Goal: Book appointment/travel/reservation

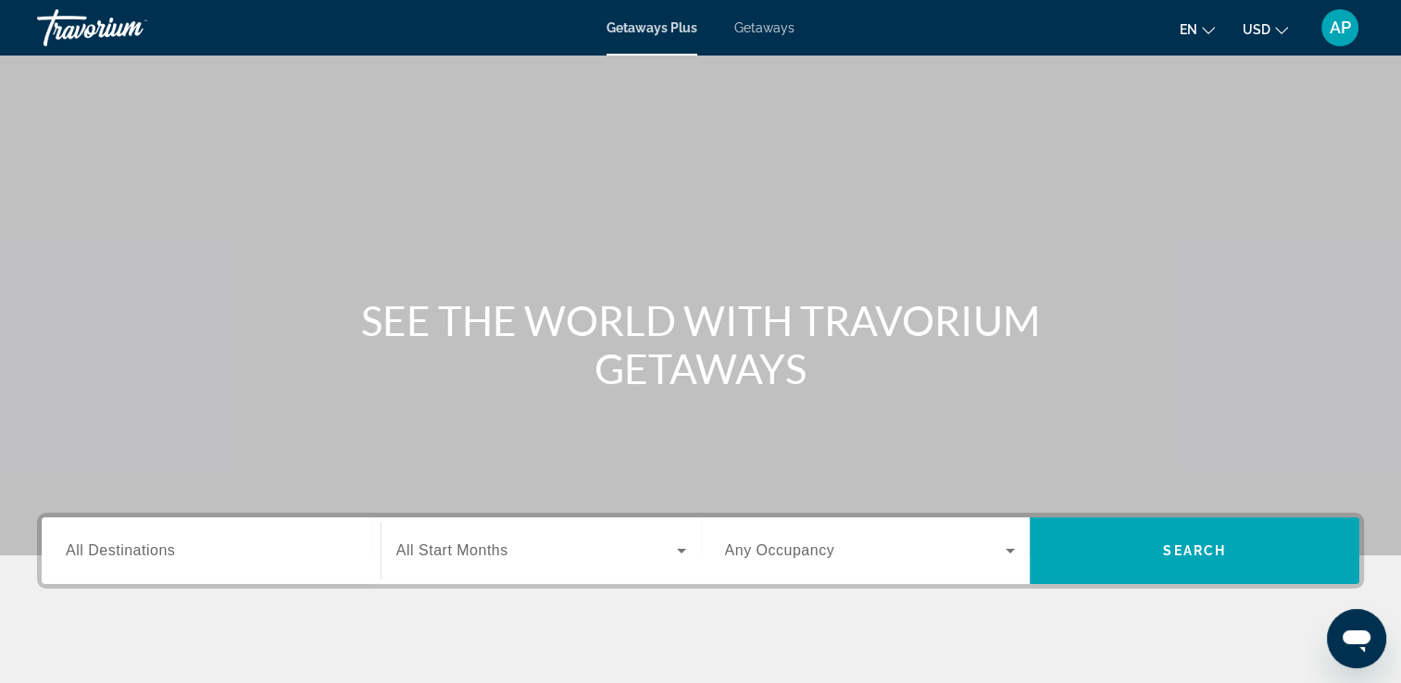
click at [143, 556] on span "All Destinations" at bounding box center [120, 551] width 109 height 16
click at [143, 556] on input "Destination All Destinations" at bounding box center [211, 552] width 291 height 22
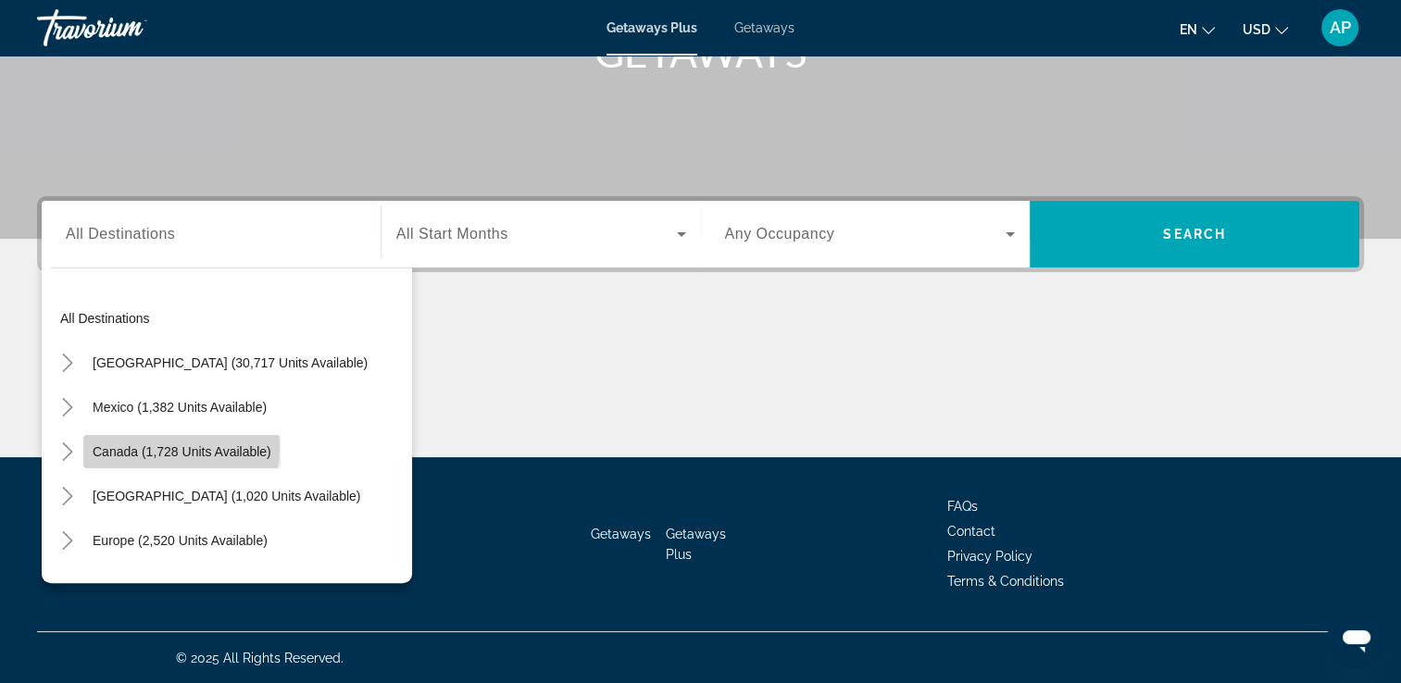
click at [141, 444] on span "Canada (1,728 units available)" at bounding box center [182, 451] width 179 height 15
type input "**********"
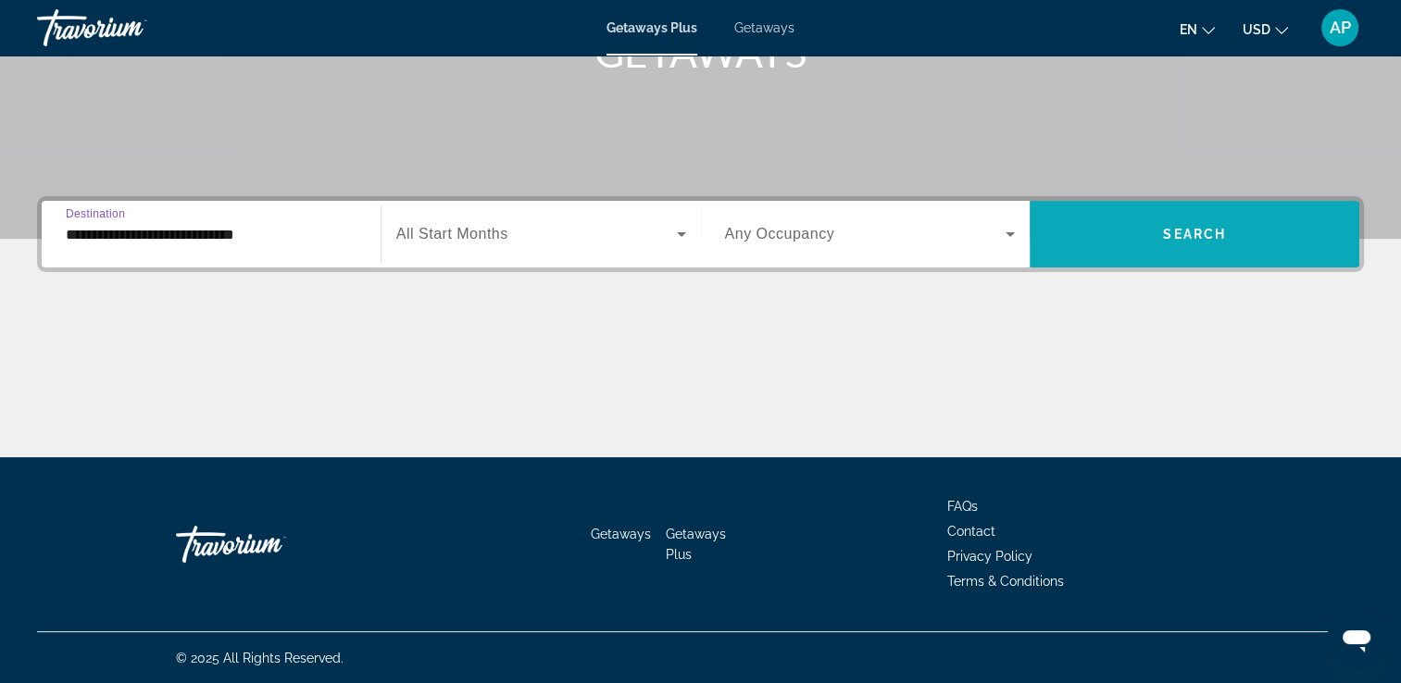
click at [1205, 228] on span "Search" at bounding box center [1194, 234] width 63 height 15
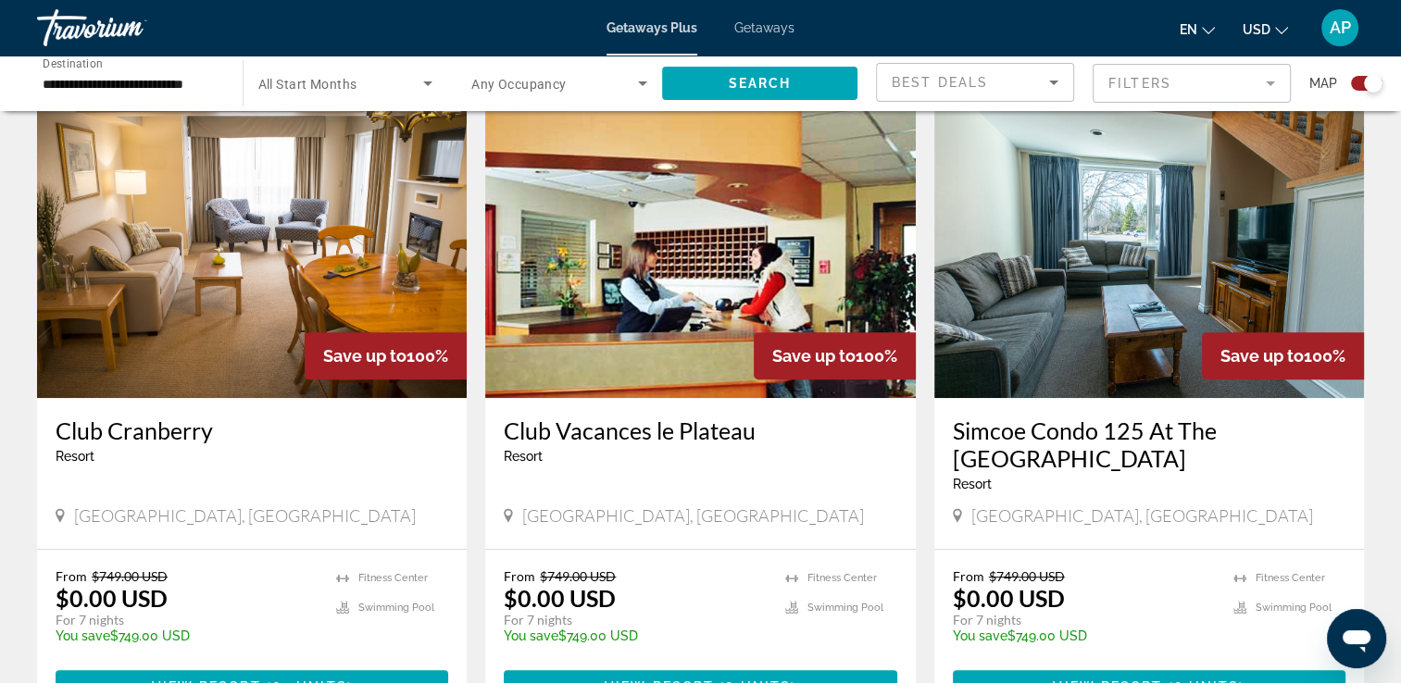
scroll to position [741, 0]
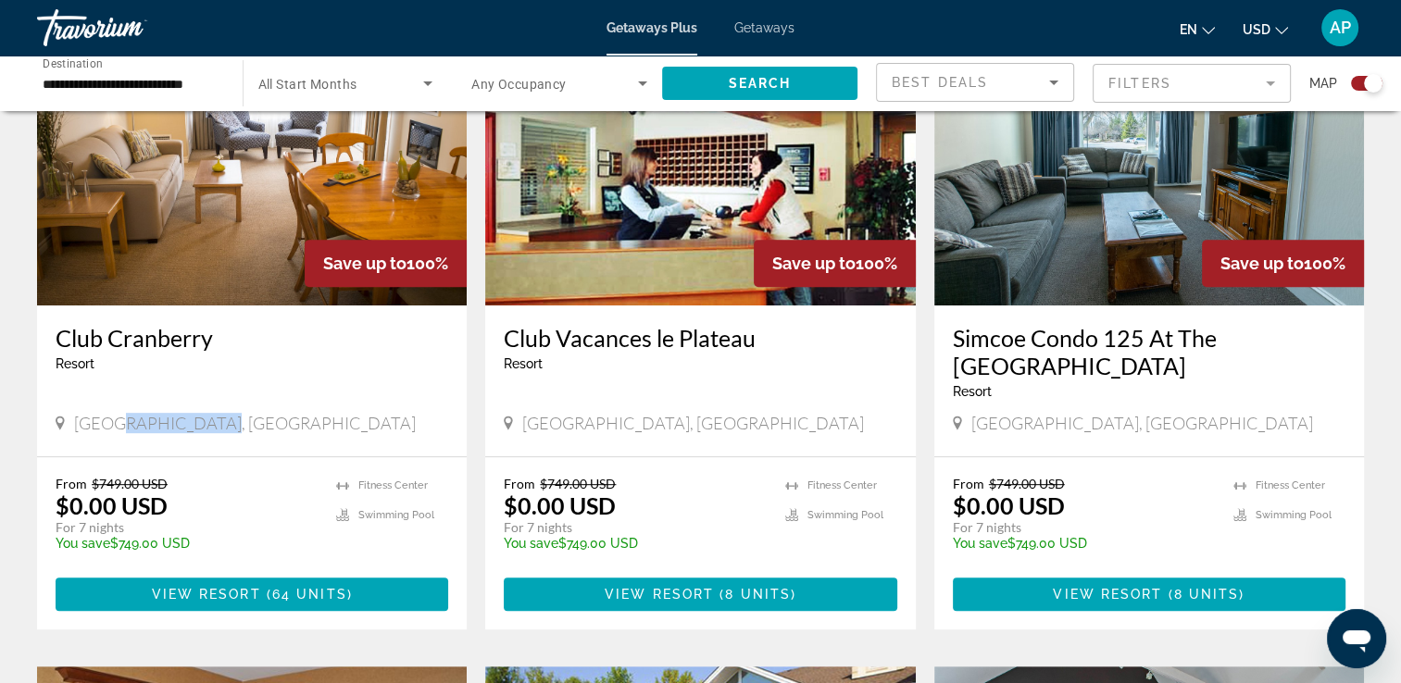
drag, startPoint x: 111, startPoint y: 426, endPoint x: 207, endPoint y: 428, distance: 96.3
click at [207, 428] on span "[GEOGRAPHIC_DATA], [GEOGRAPHIC_DATA]" at bounding box center [245, 423] width 342 height 20
drag, startPoint x: 207, startPoint y: 428, endPoint x: 146, endPoint y: 508, distance: 101.1
click at [146, 508] on p "$0.00 USD" at bounding box center [112, 506] width 112 height 28
drag, startPoint x: 522, startPoint y: 502, endPoint x: 634, endPoint y: 501, distance: 112.0
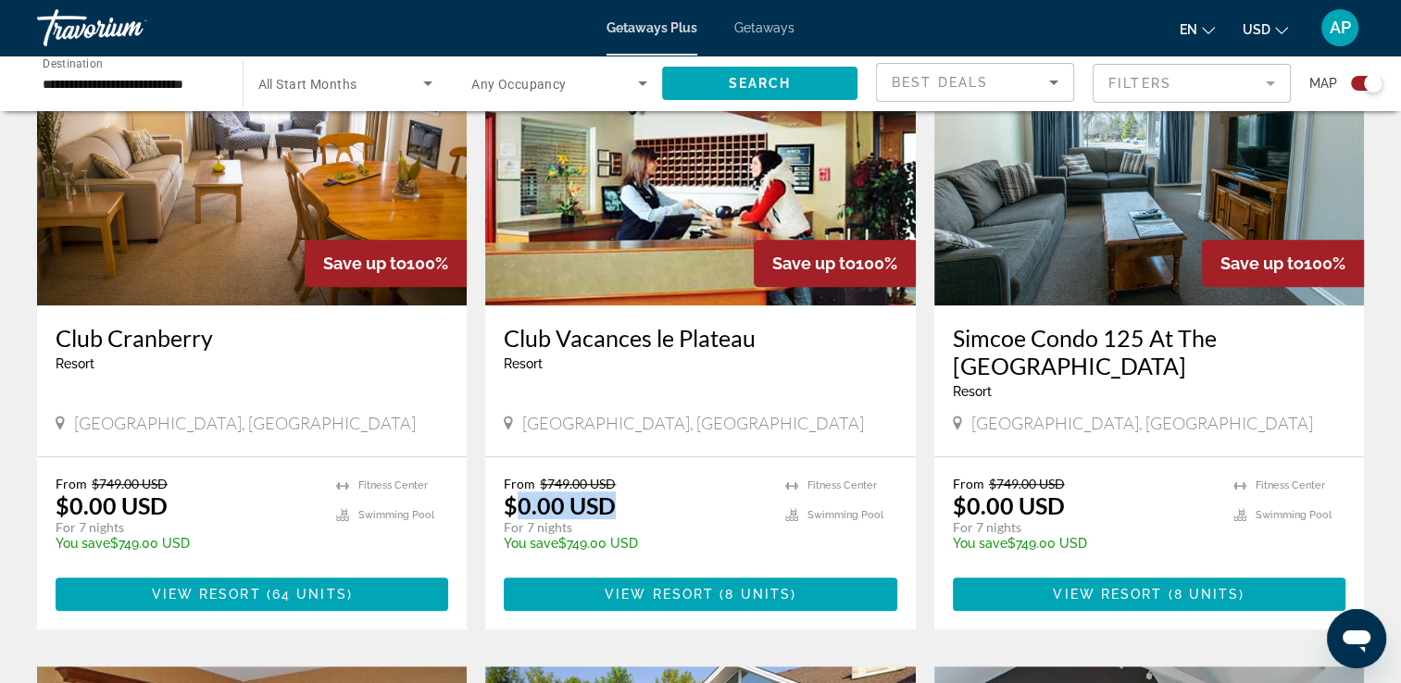
click at [634, 501] on div "From $749.00 USD $0.00 USD For 7 nights You save $749.00 USD temp" at bounding box center [635, 520] width 262 height 88
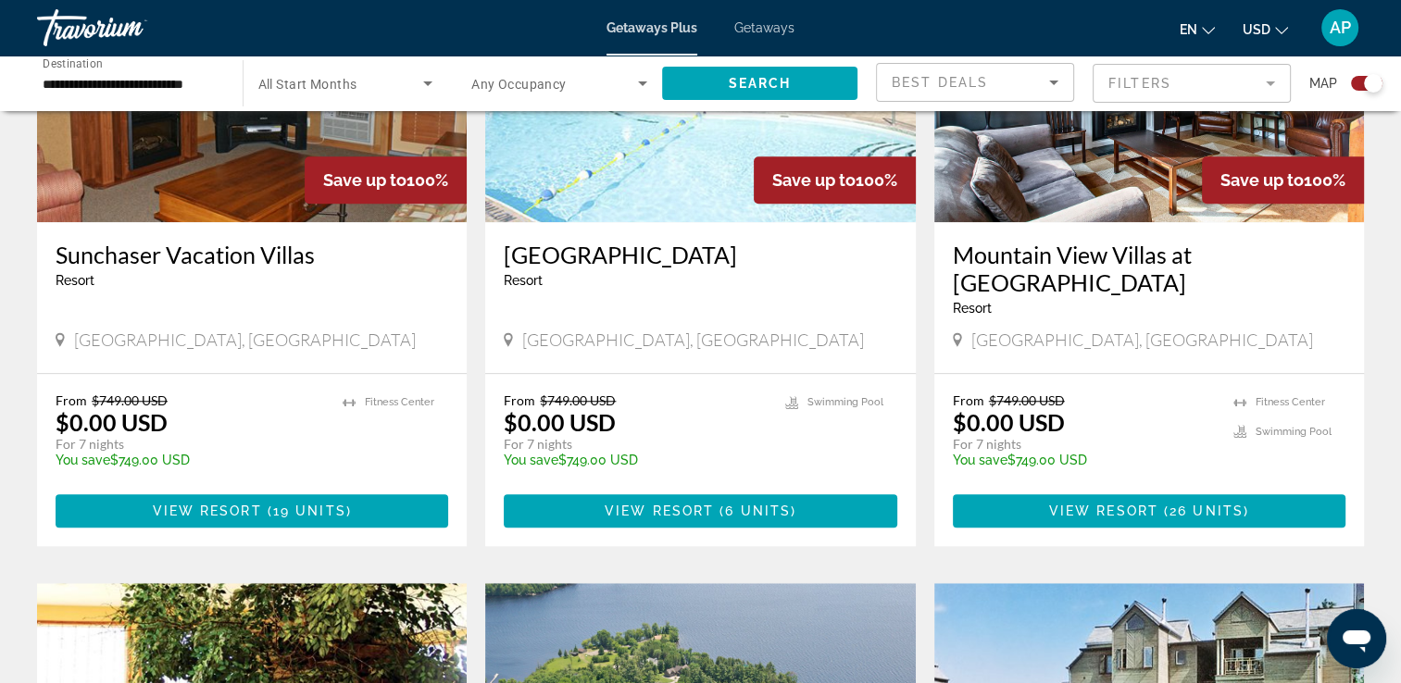
scroll to position [1296, 0]
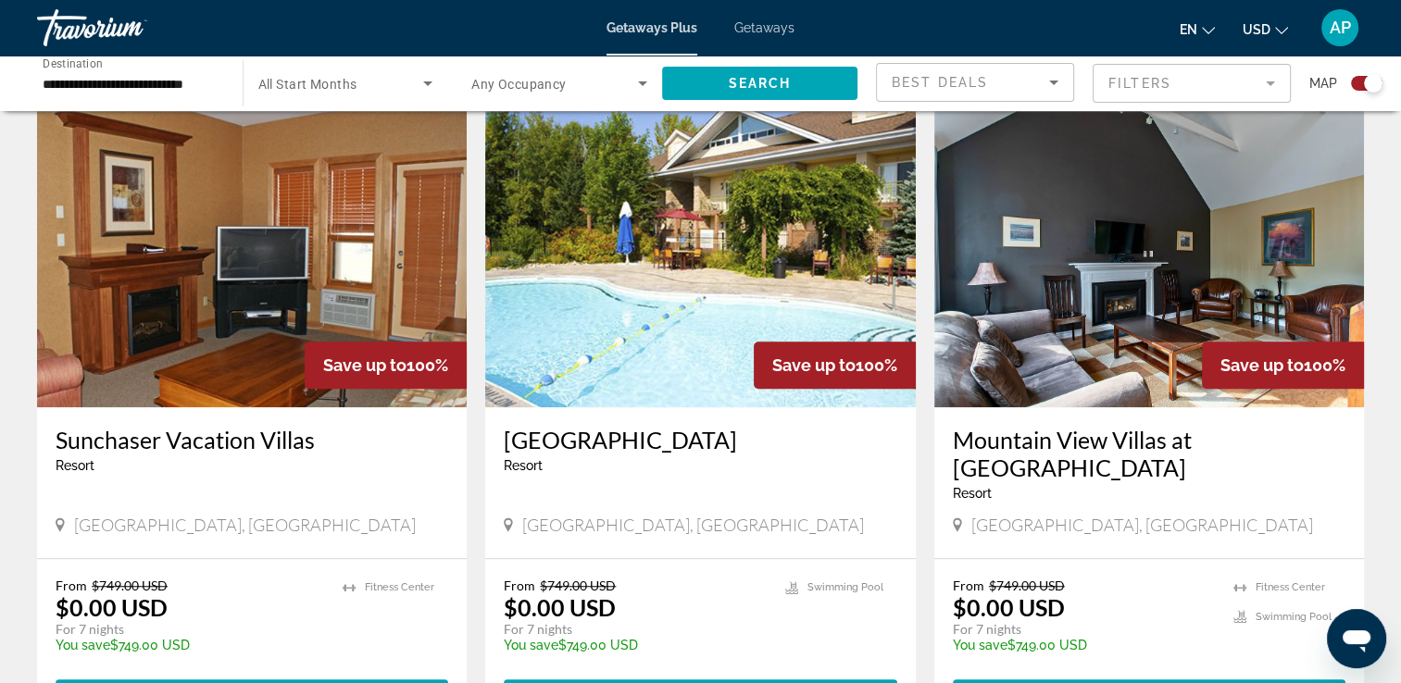
click at [256, 266] on img "Main content" at bounding box center [252, 259] width 430 height 296
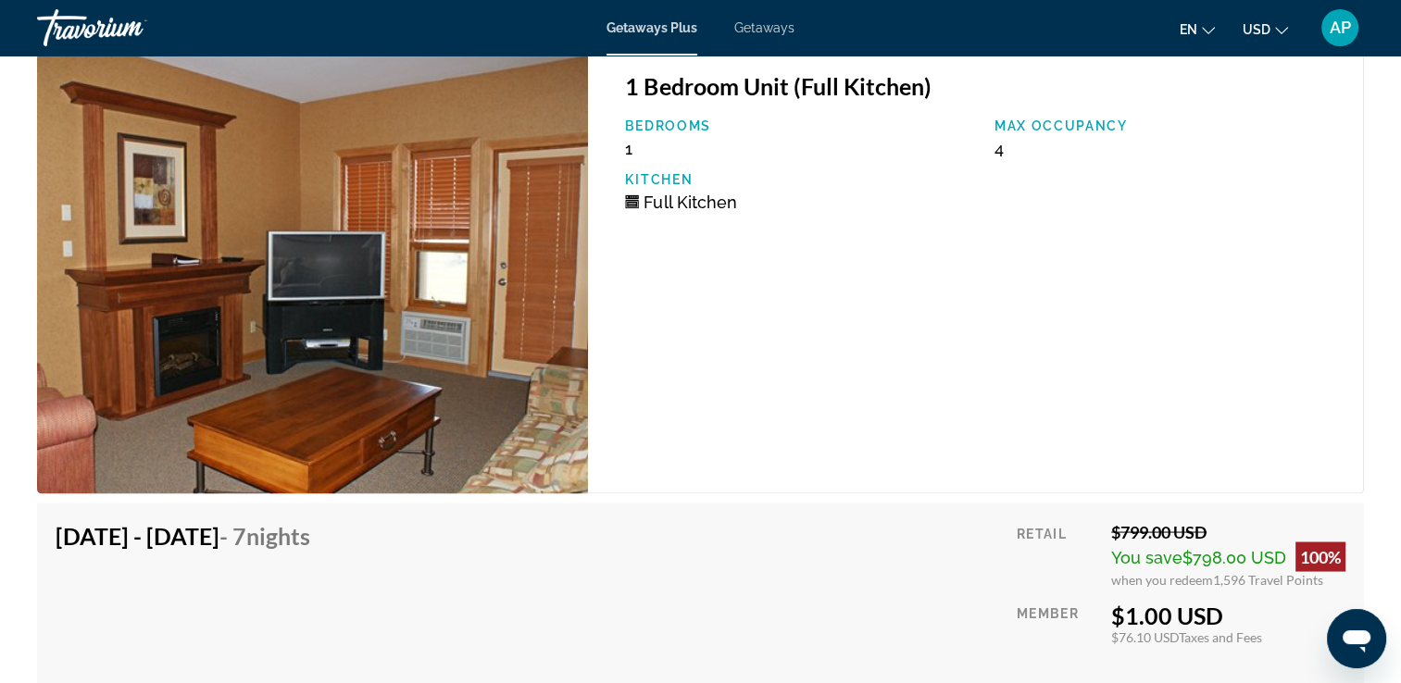
scroll to position [3388, 0]
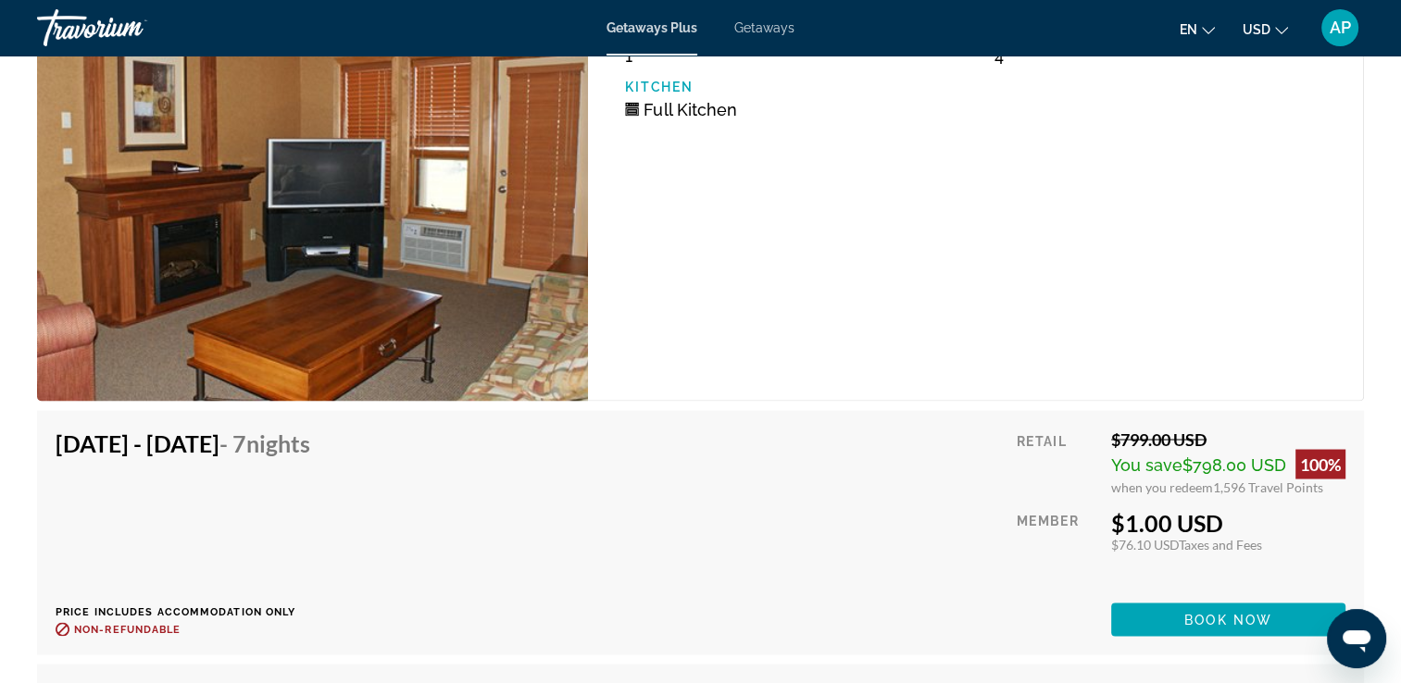
drag, startPoint x: 1122, startPoint y: 513, endPoint x: 1225, endPoint y: 517, distance: 102.8
click at [1225, 517] on div "$1.00 USD" at bounding box center [1228, 522] width 234 height 28
click at [1150, 353] on div "1 Bedroom Unit (Full Kitchen) Bedrooms 1 Max Occupancy 4 Kitchen Full Kitchen" at bounding box center [976, 180] width 776 height 441
drag, startPoint x: 1177, startPoint y: 461, endPoint x: 1285, endPoint y: 456, distance: 108.4
click at [1285, 456] on div "You save $798.00 USD 100%" at bounding box center [1228, 464] width 234 height 30
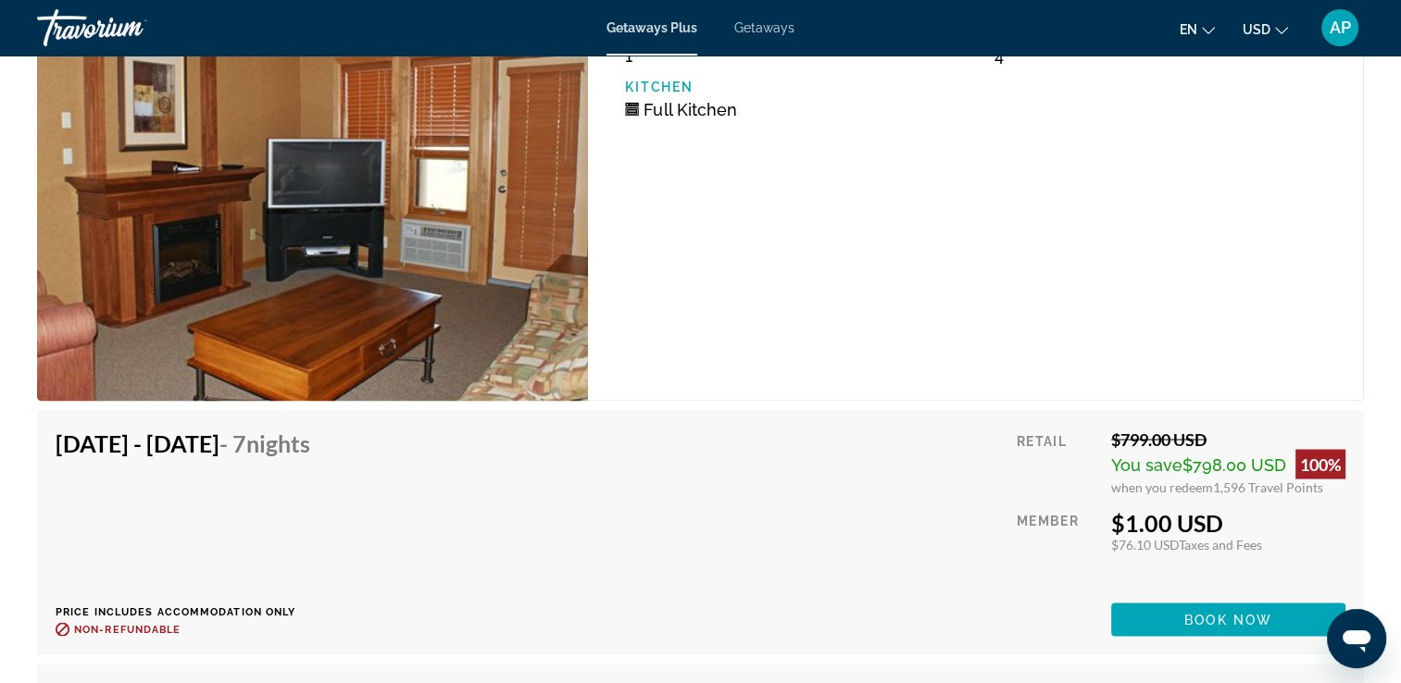
drag, startPoint x: 1124, startPoint y: 517, endPoint x: 1215, endPoint y: 503, distance: 91.8
click at [1215, 503] on div "Retail $799.00 USD You save $798.00 USD 100% when you redeem 1,596 Travel Point…" at bounding box center [1181, 532] width 329 height 207
drag, startPoint x: 1174, startPoint y: 461, endPoint x: 1249, endPoint y: 452, distance: 75.6
click at [1249, 455] on span "You save $798.00 USD" at bounding box center [1198, 464] width 175 height 19
